Goal: Feedback & Contribution: Contribute content

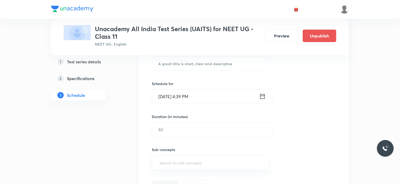
click at [400, 102] on html "Test Series Unacademy All India Test Series (UAITS) for NEET UG - Class 11 NEET…" at bounding box center [200, 128] width 400 height 471
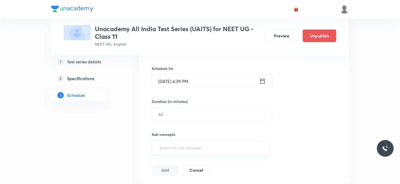
scroll to position [114, 0]
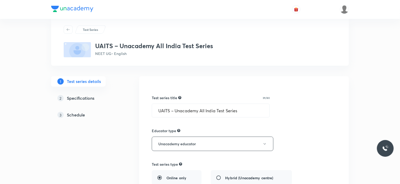
scroll to position [11, 0]
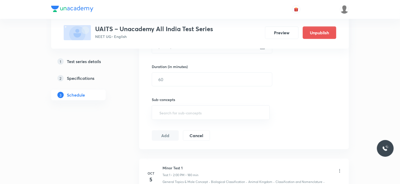
scroll to position [151, 0]
click at [400, 80] on html "Test Series UAITS – Unacademy All India Test Series NEET UG • English Preview U…" at bounding box center [200, 54] width 400 height 411
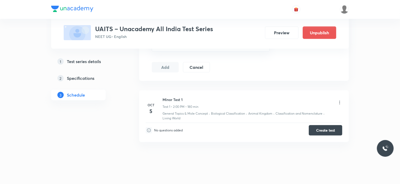
scroll to position [225, 0]
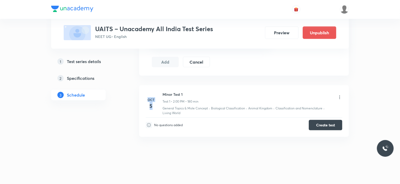
drag, startPoint x: 146, startPoint y: 99, endPoint x: 160, endPoint y: 105, distance: 15.4
click at [160, 105] on div "Oct 5" at bounding box center [154, 104] width 17 height 13
click at [122, 116] on div "1 Test series details 2 Specifications 3 Schedule" at bounding box center [86, 20] width 71 height 313
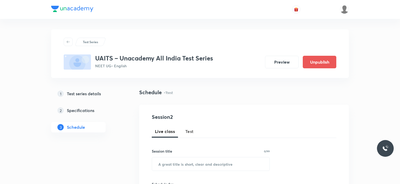
scroll to position [207, 0]
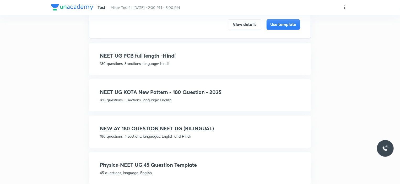
scroll to position [190, 0]
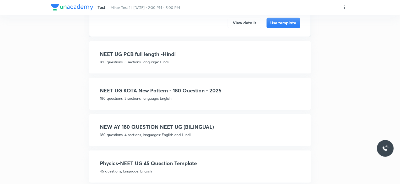
click at [170, 87] on h4 "NEET UG KOTA New Pattern - 180 Question - 2025" at bounding box center [200, 91] width 200 height 8
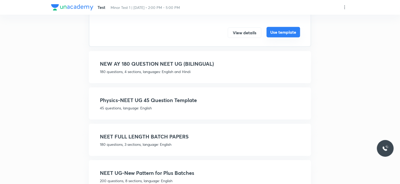
click at [288, 31] on button "Use template" at bounding box center [284, 32] width 34 height 10
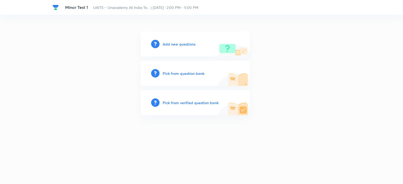
click at [170, 44] on h6 "Add new questions" at bounding box center [179, 44] width 33 height 6
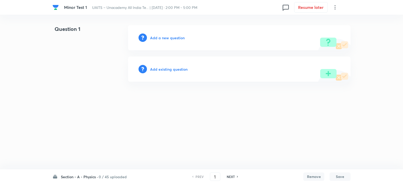
click at [78, 177] on h6 "Section - A - Physics ·" at bounding box center [79, 177] width 37 height 6
